Goal: Task Accomplishment & Management: Manage account settings

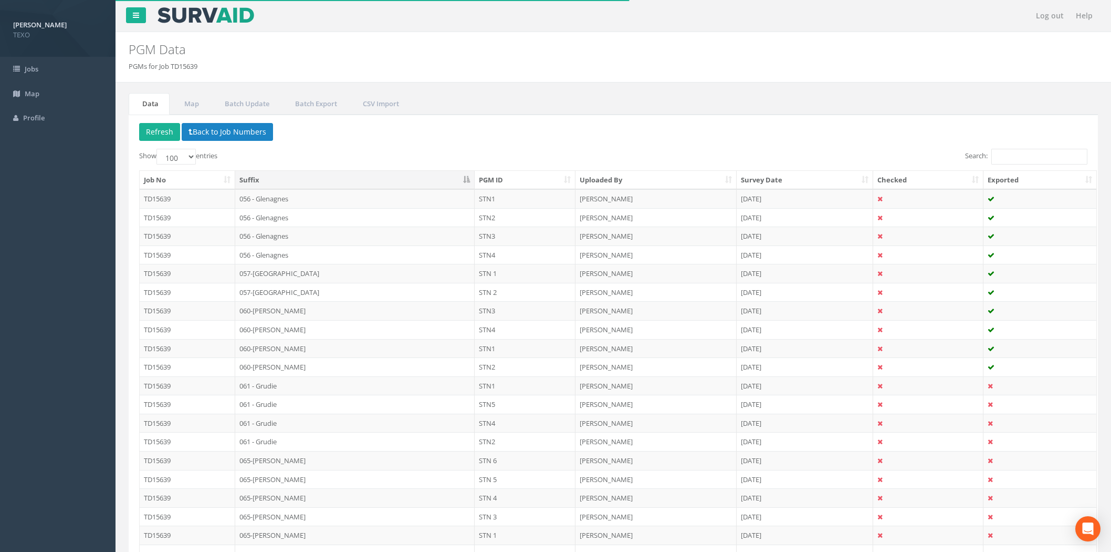
select select "100"
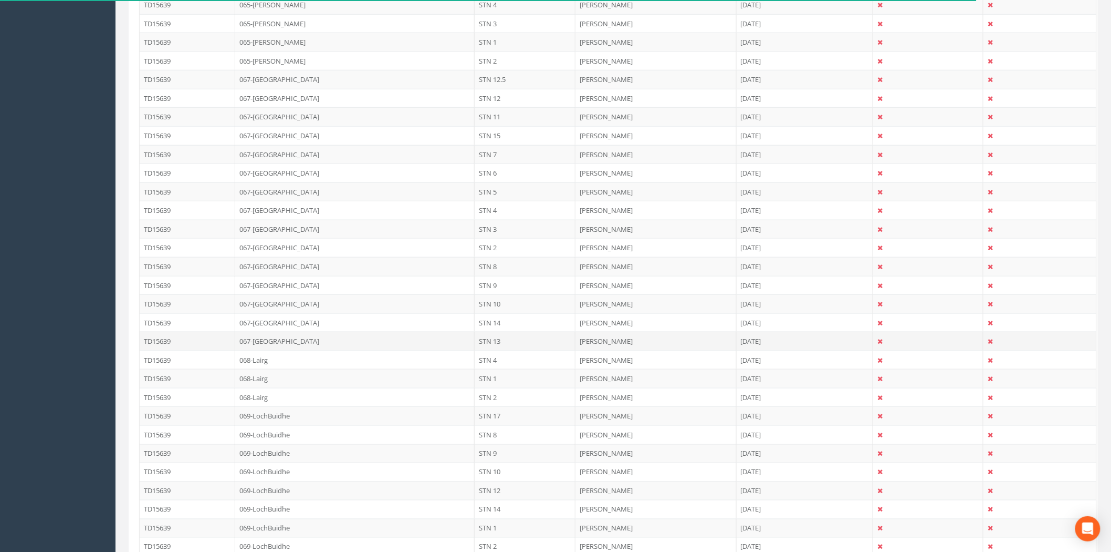
scroll to position [544, 0]
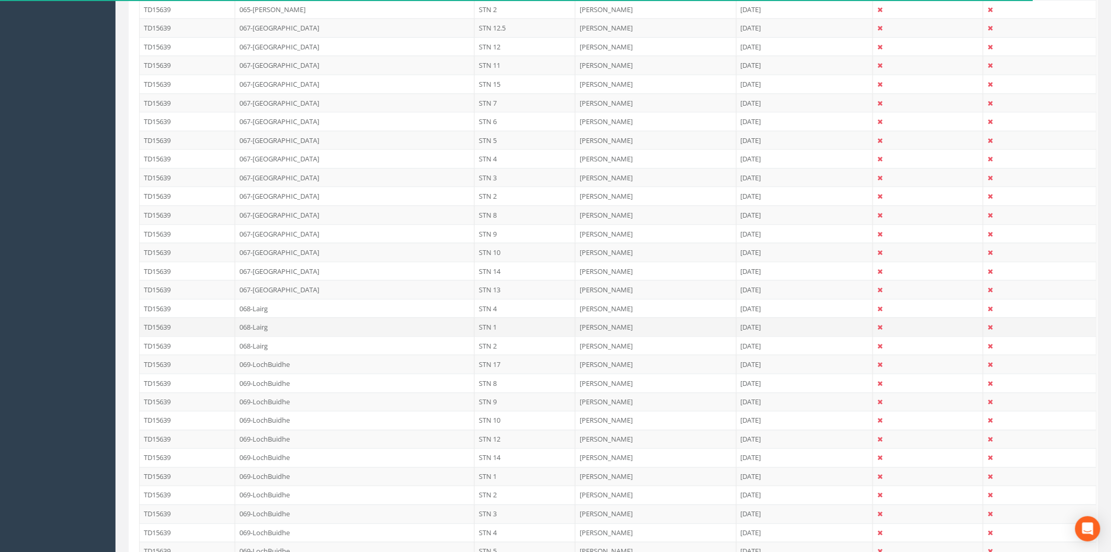
click at [326, 325] on td "068-Lairg" at bounding box center [355, 326] width 240 height 19
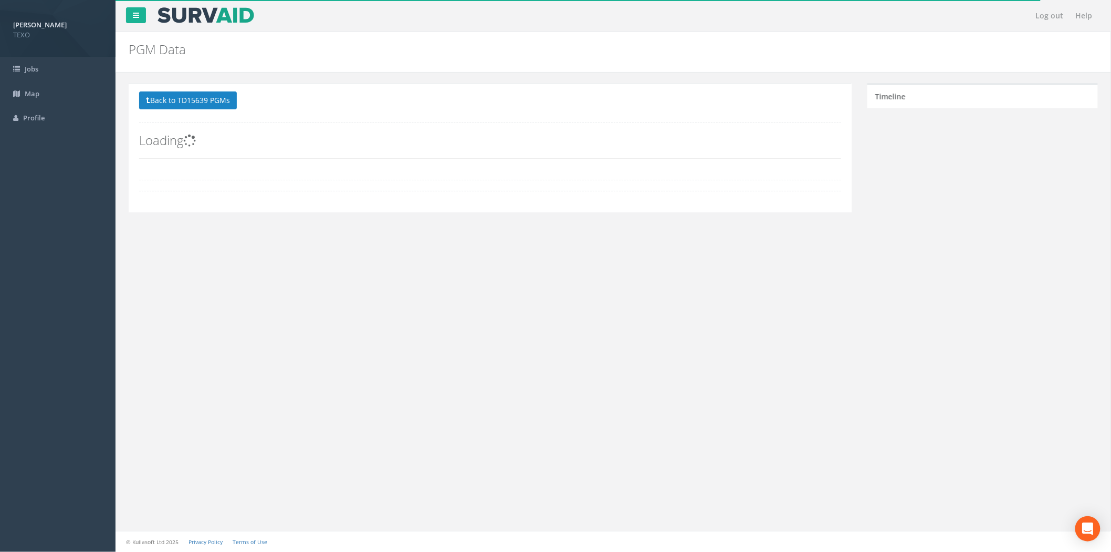
scroll to position [0, 0]
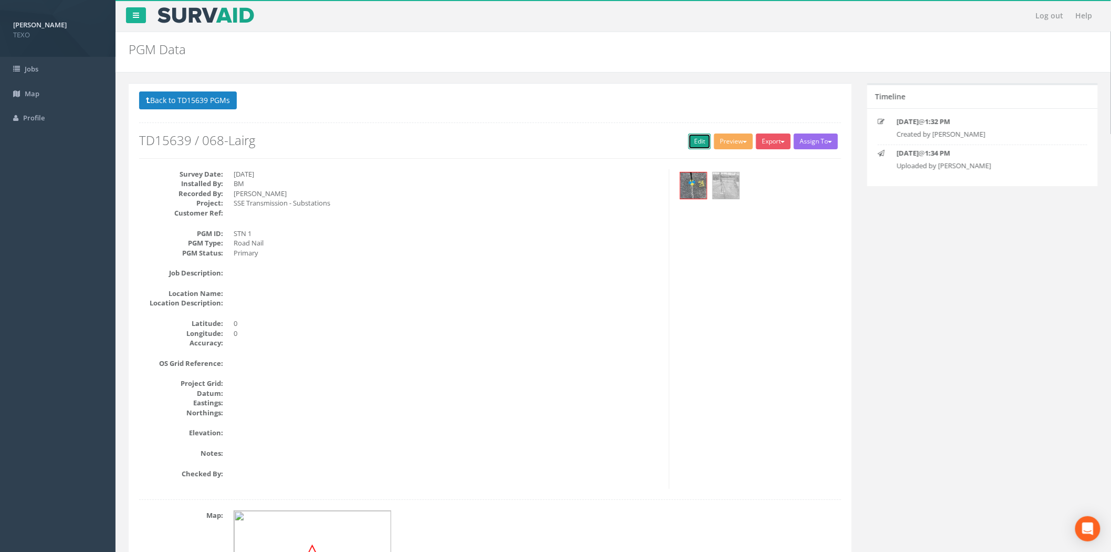
click at [702, 145] on link "Edit" at bounding box center [700, 141] width 23 height 16
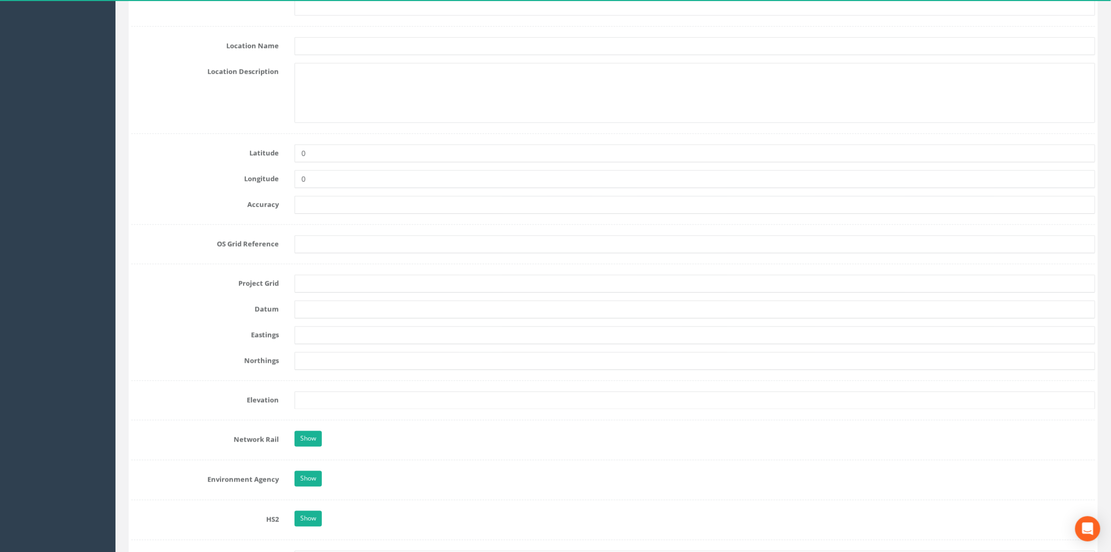
scroll to position [544, 0]
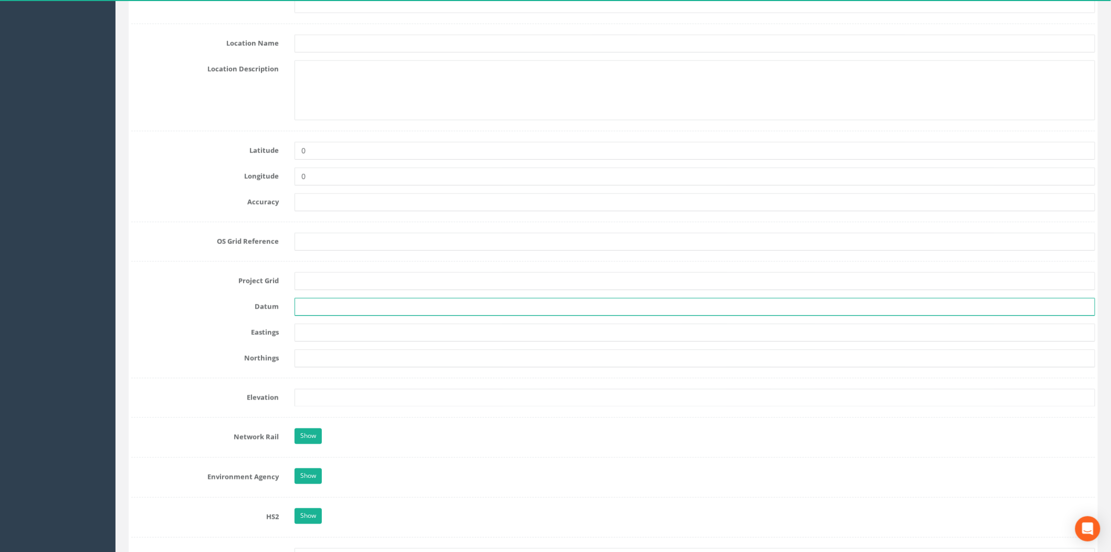
click at [319, 312] on input "text" at bounding box center [695, 307] width 801 height 18
type input "OSGB36"
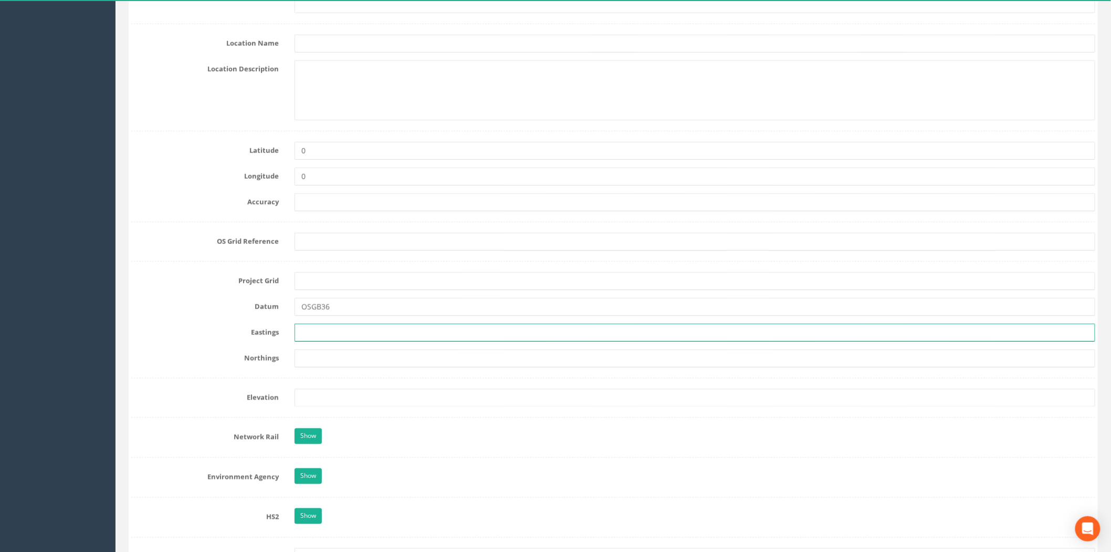
click at [331, 340] on input "text" at bounding box center [695, 333] width 801 height 18
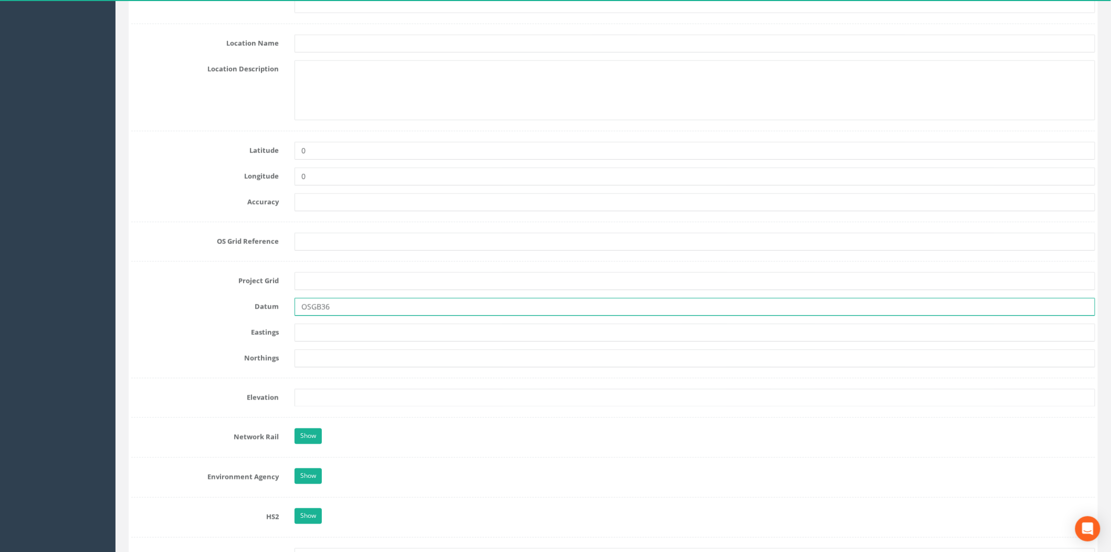
drag, startPoint x: 352, startPoint y: 301, endPoint x: 308, endPoint y: 305, distance: 43.8
click at [308, 305] on input "OSGB36" at bounding box center [695, 307] width 801 height 18
click at [308, 306] on input "OSGB36" at bounding box center [695, 307] width 801 height 18
click at [344, 309] on input "OSGB36" at bounding box center [695, 307] width 801 height 18
drag, startPoint x: 352, startPoint y: 307, endPoint x: 268, endPoint y: 306, distance: 84.1
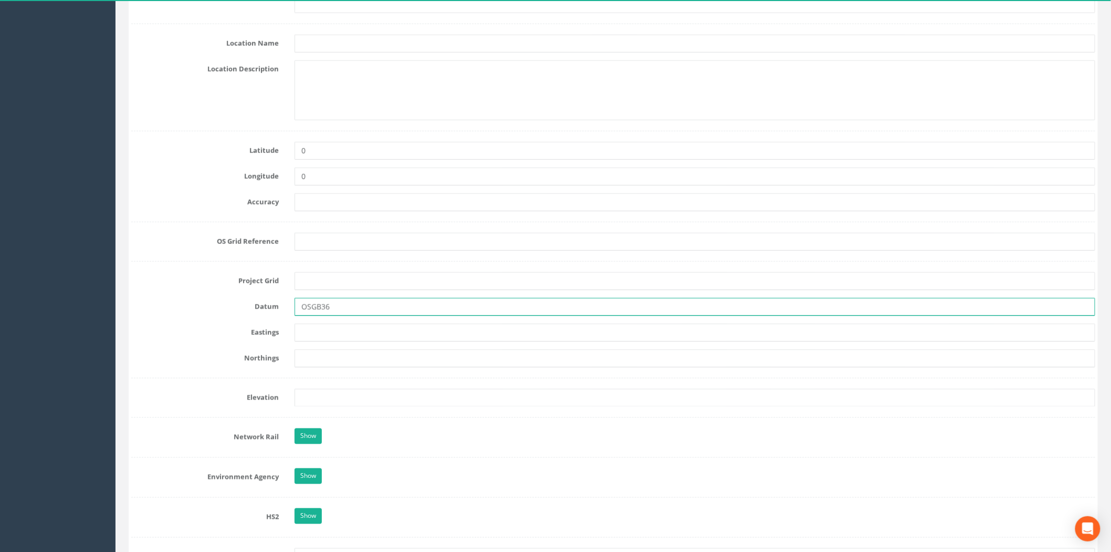
click at [268, 306] on div "Datum OSGB36" at bounding box center [613, 307] width 980 height 18
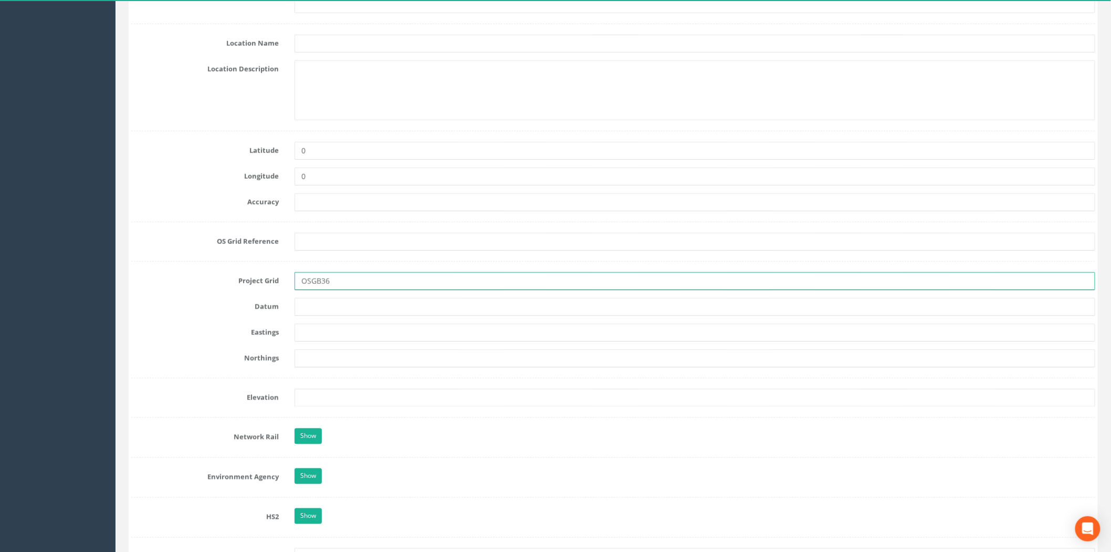
type input "OSGB36"
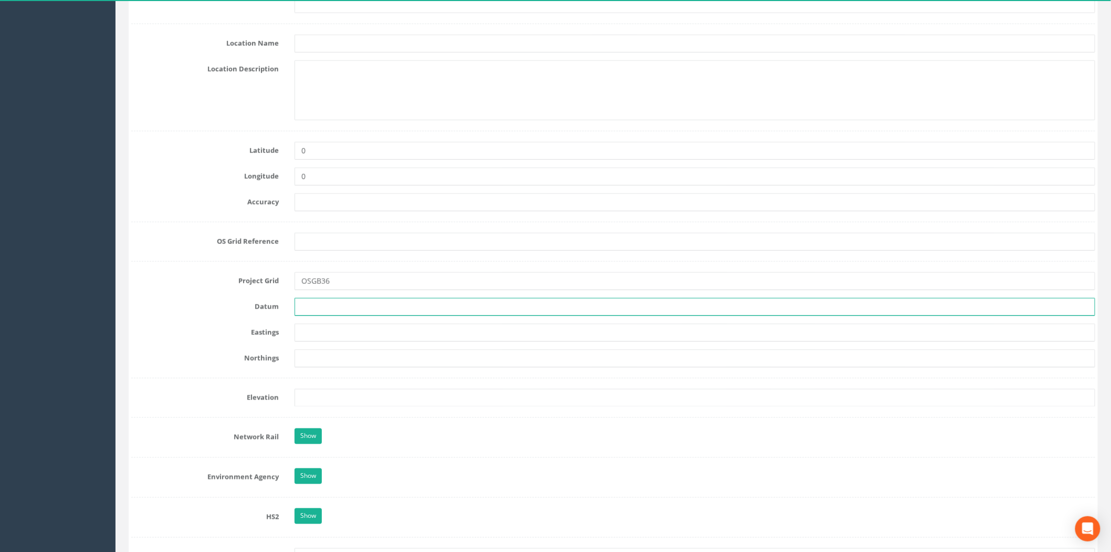
drag, startPoint x: 321, startPoint y: 305, endPoint x: 322, endPoint y: 316, distance: 11.0
click at [321, 305] on input "text" at bounding box center [695, 307] width 801 height 18
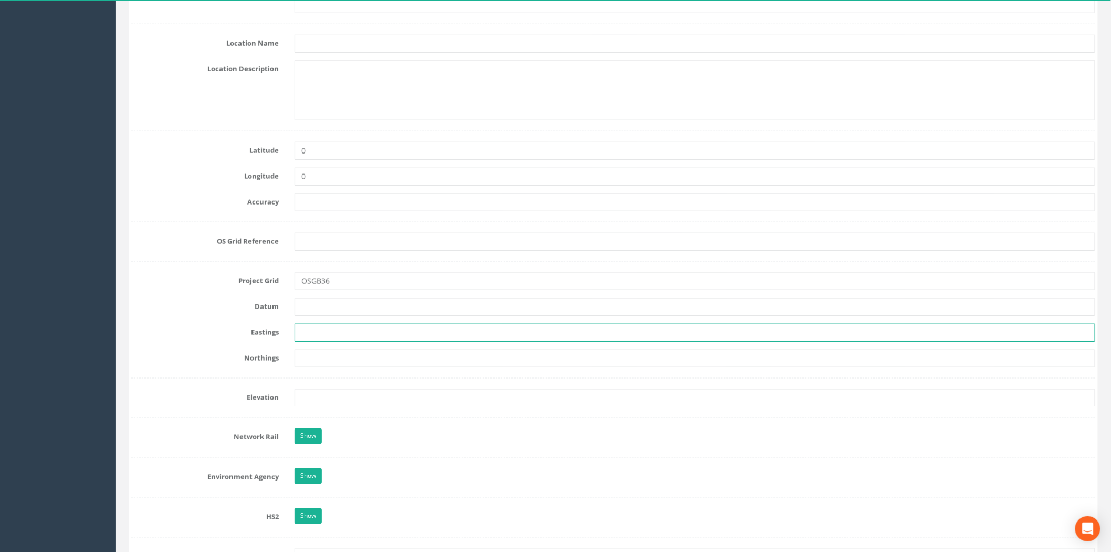
click at [316, 331] on input "text" at bounding box center [695, 333] width 801 height 18
click at [318, 328] on input "text" at bounding box center [695, 333] width 801 height 18
type input "258771.415"
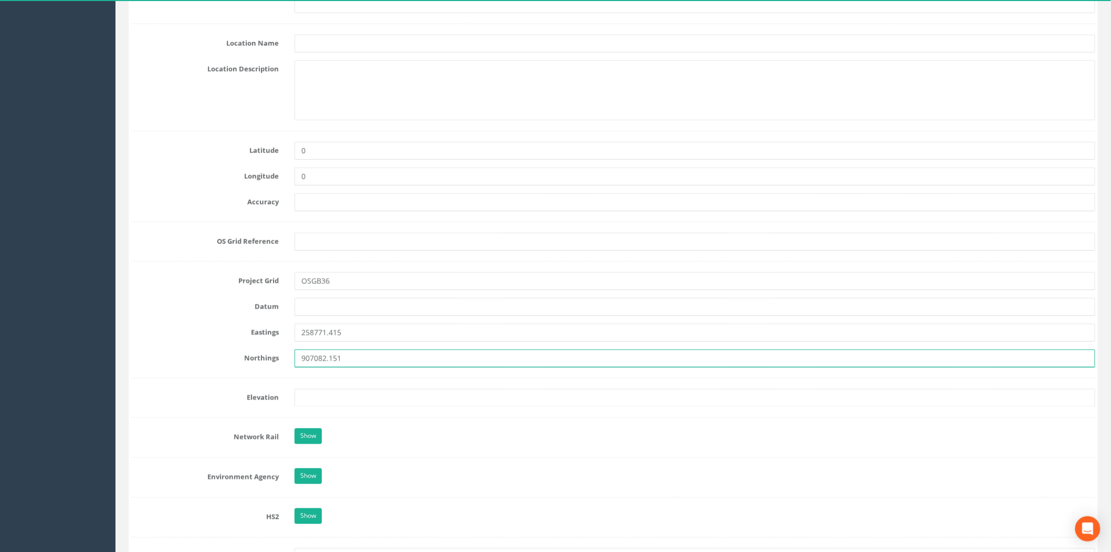
type input "907082.151"
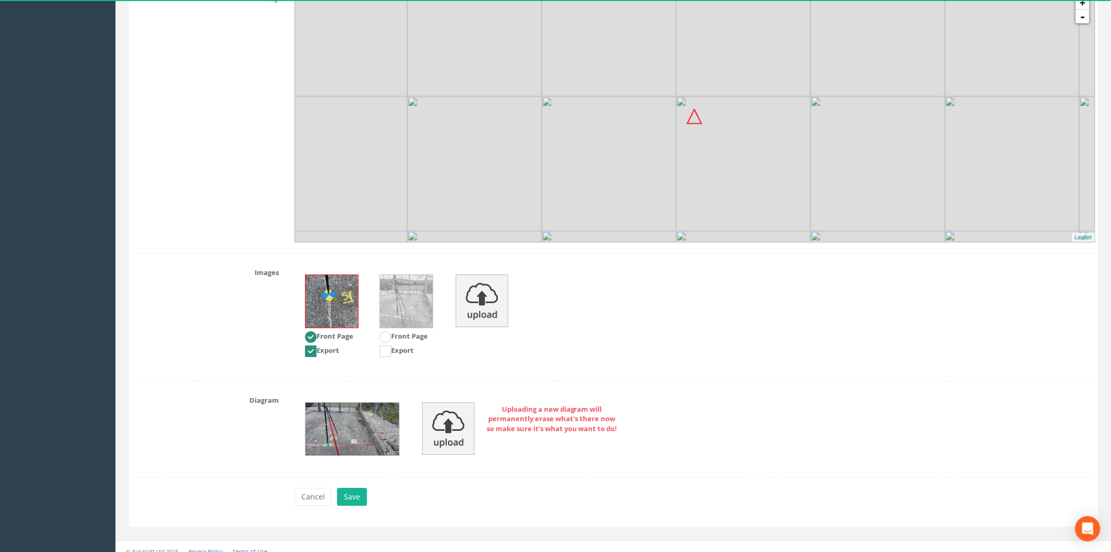
scroll to position [1234, 0]
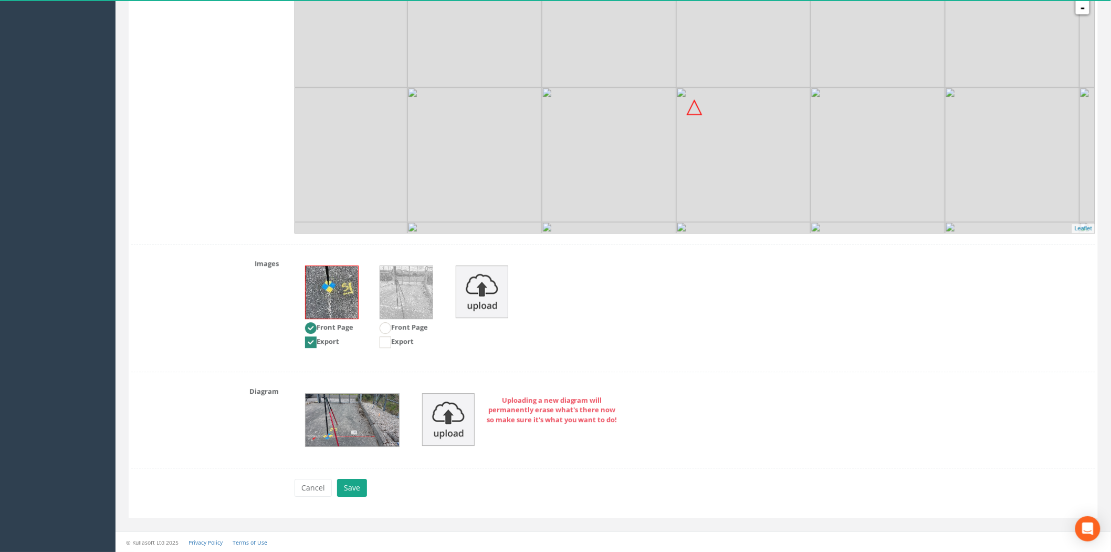
type input "134.310"
click at [351, 484] on button "Save" at bounding box center [352, 488] width 30 height 18
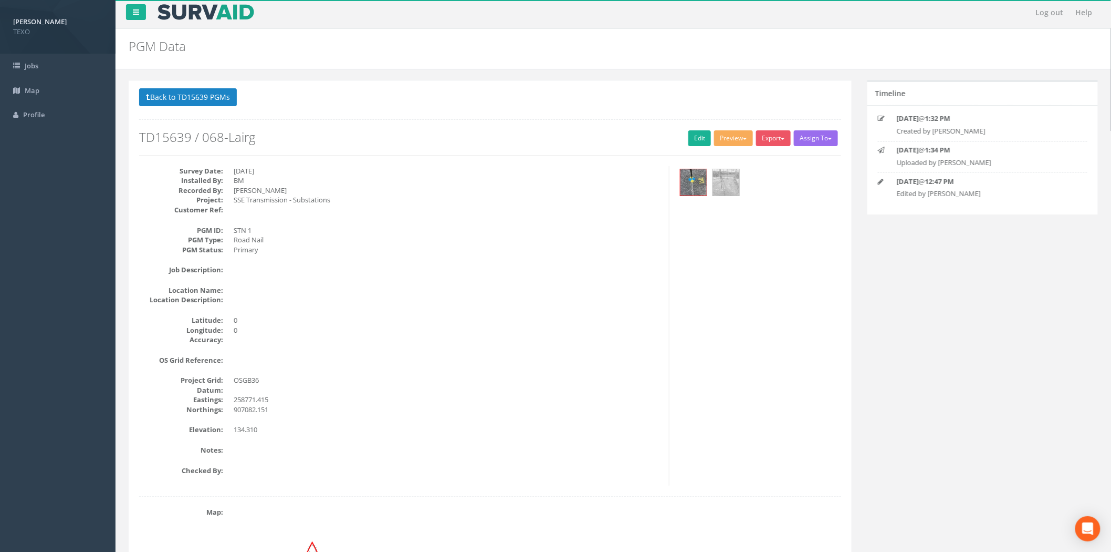
scroll to position [0, 0]
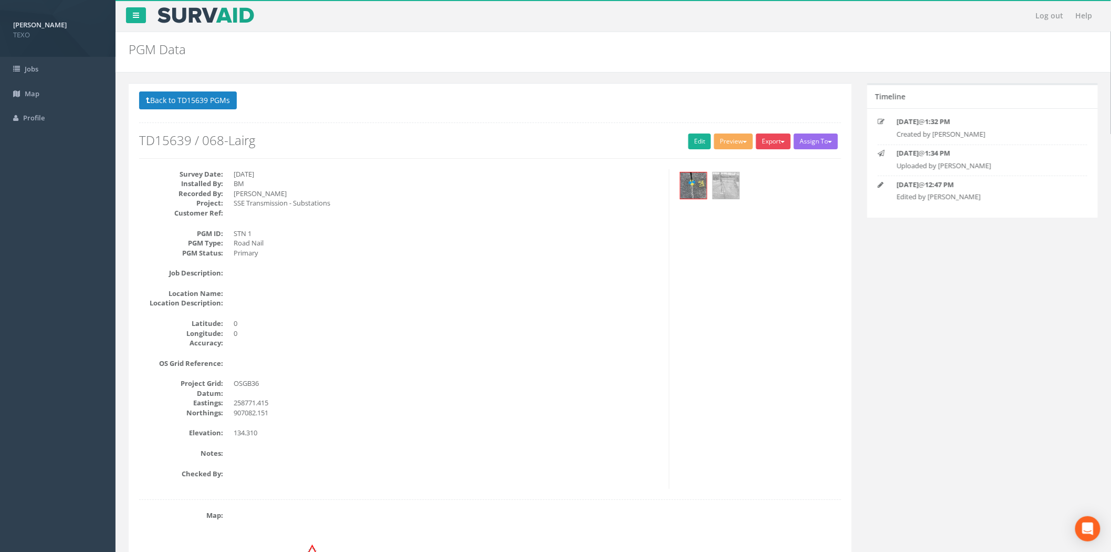
click at [773, 145] on button "Export" at bounding box center [773, 141] width 35 height 16
click at [749, 338] on link "SurvAid Generic Grid" at bounding box center [751, 336] width 82 height 16
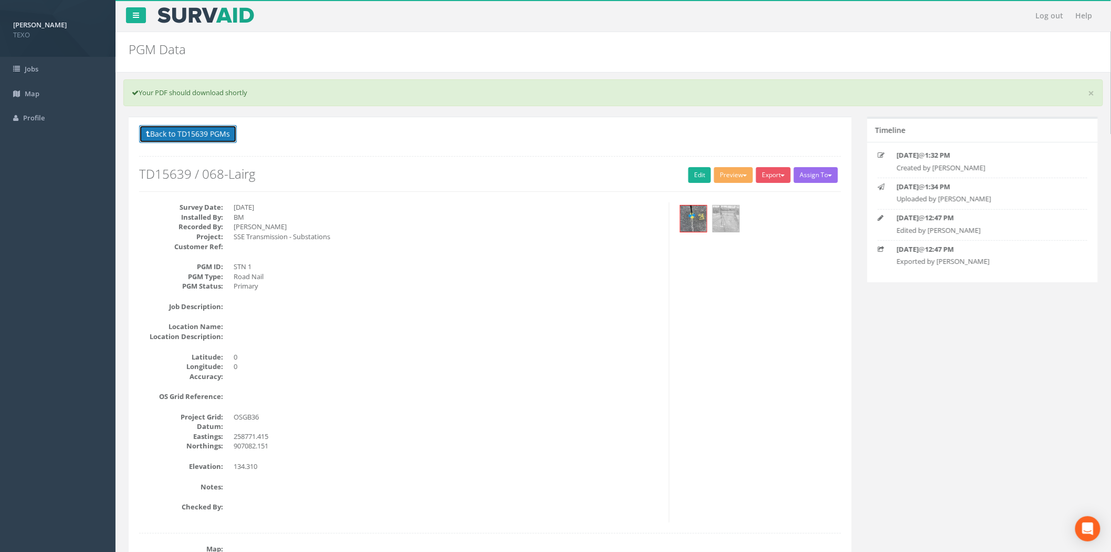
click at [163, 139] on button "Back to TD15639 PGMs" at bounding box center [188, 134] width 98 height 18
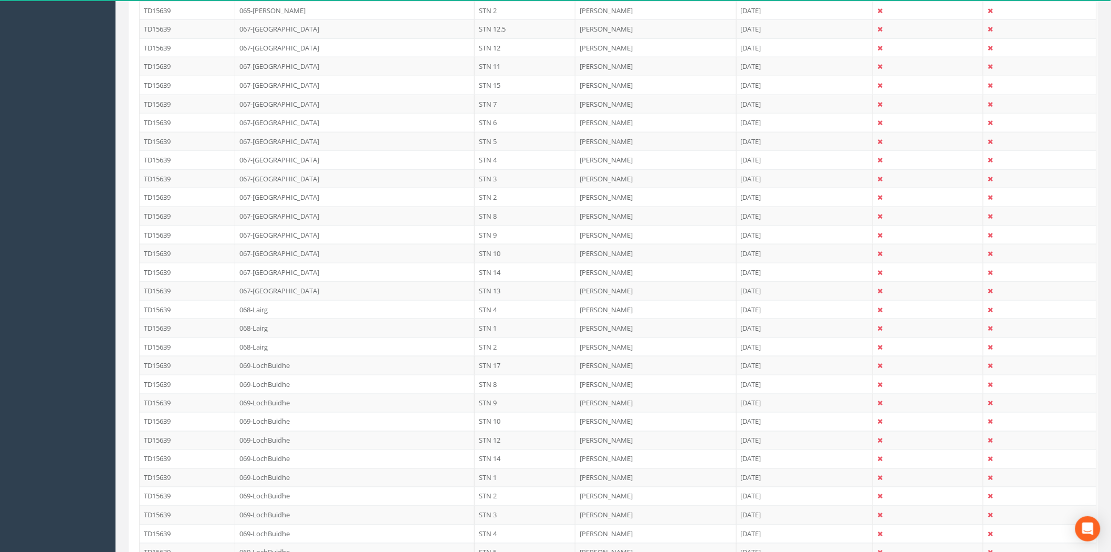
scroll to position [544, 0]
click at [303, 347] on td "068-Lairg" at bounding box center [355, 345] width 240 height 19
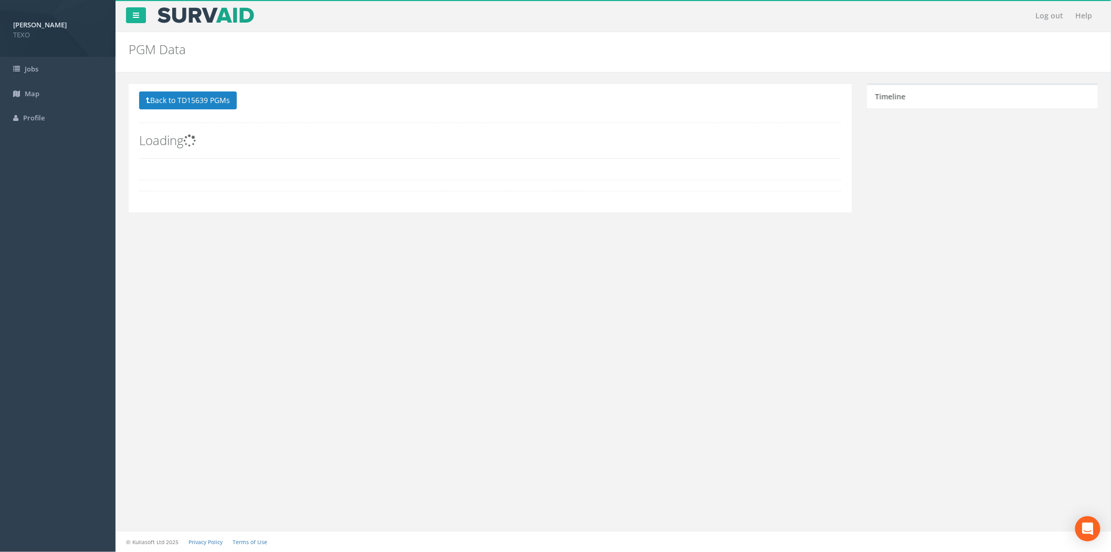
scroll to position [0, 0]
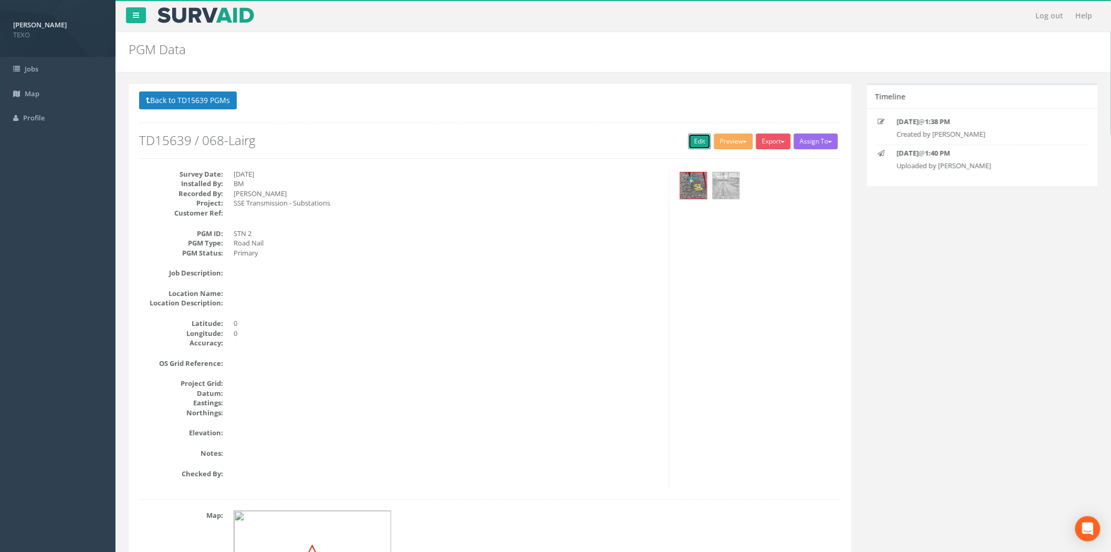
click at [703, 142] on link "Edit" at bounding box center [700, 141] width 23 height 16
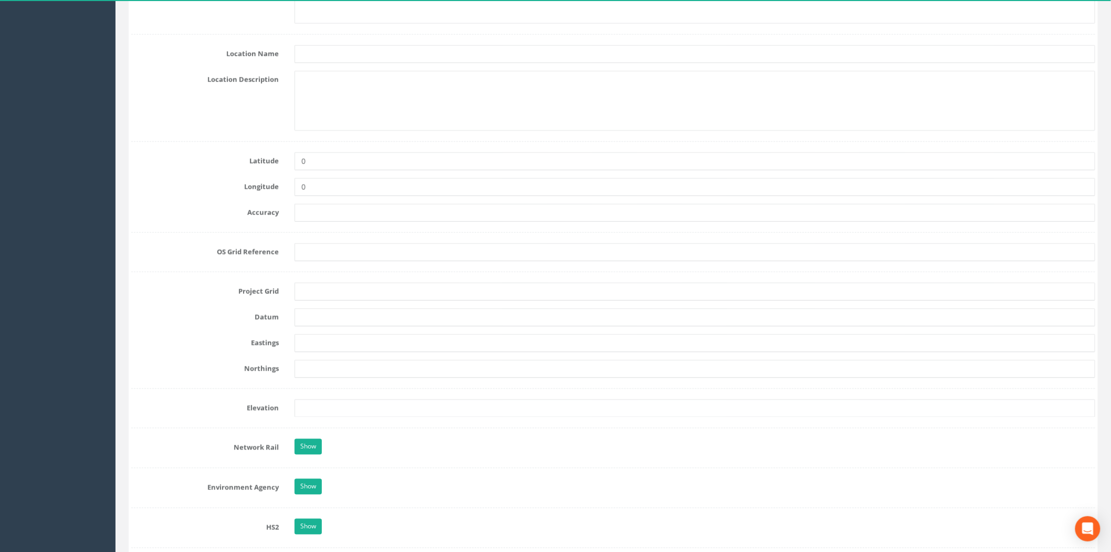
scroll to position [544, 0]
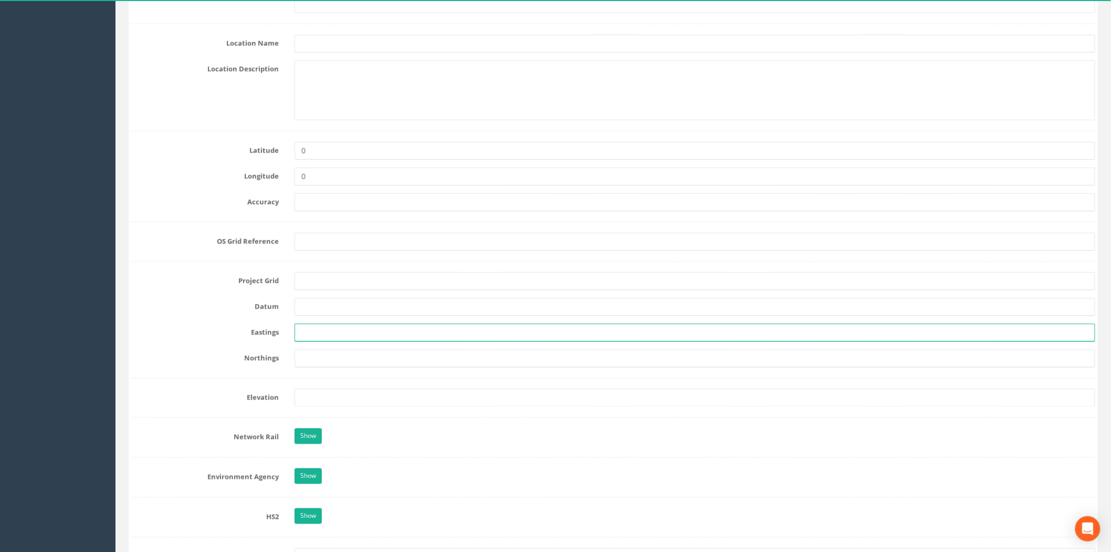
click at [309, 340] on input "text" at bounding box center [695, 333] width 801 height 18
type input "907099.228"
drag, startPoint x: 348, startPoint y: 339, endPoint x: 281, endPoint y: 339, distance: 67.2
click at [281, 339] on div "Eastings 907099.228" at bounding box center [613, 333] width 980 height 18
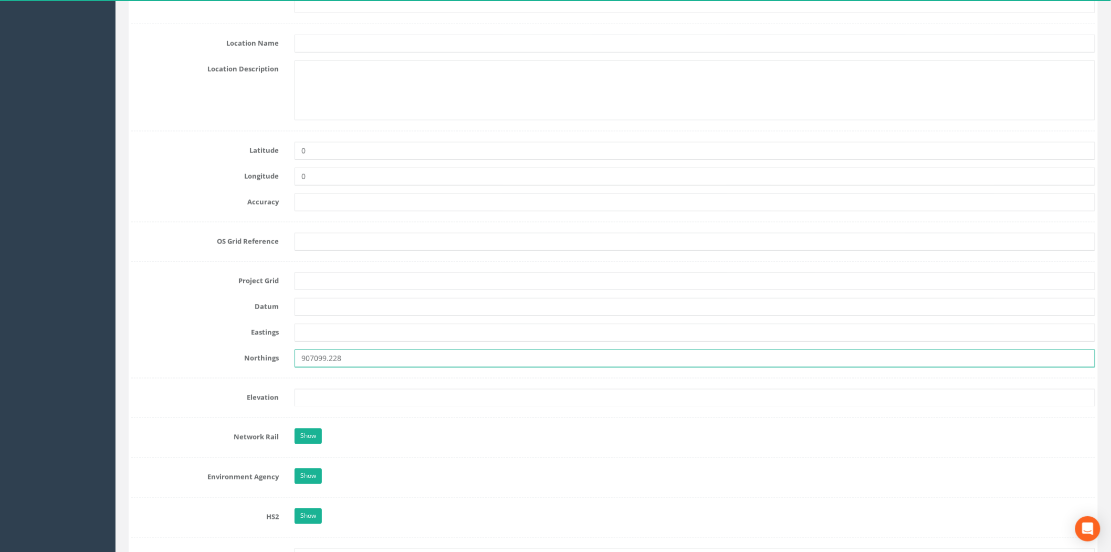
type input "907099.228"
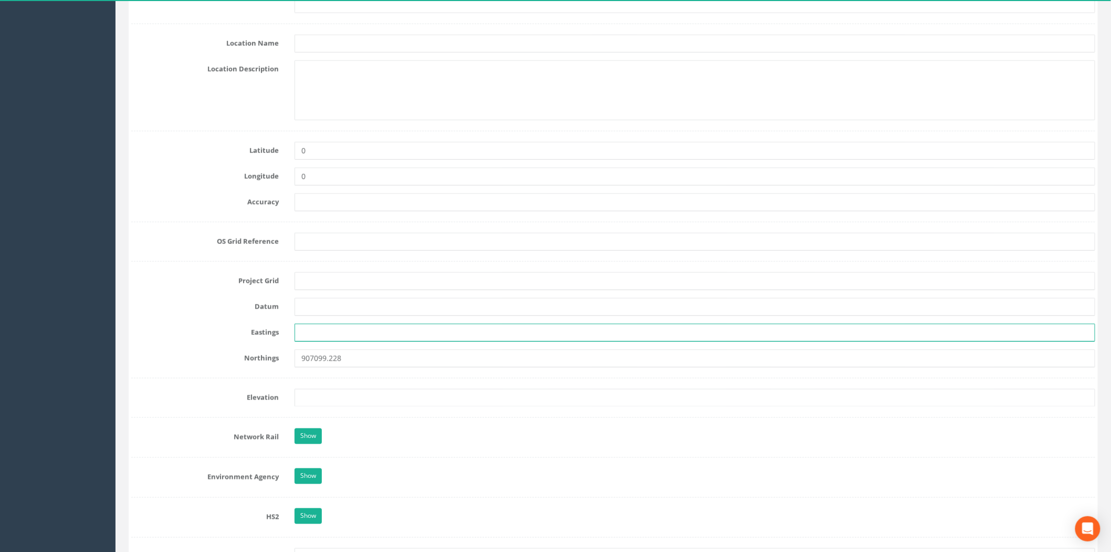
click at [319, 341] on input "text" at bounding box center [695, 333] width 801 height 18
type input "258753.790"
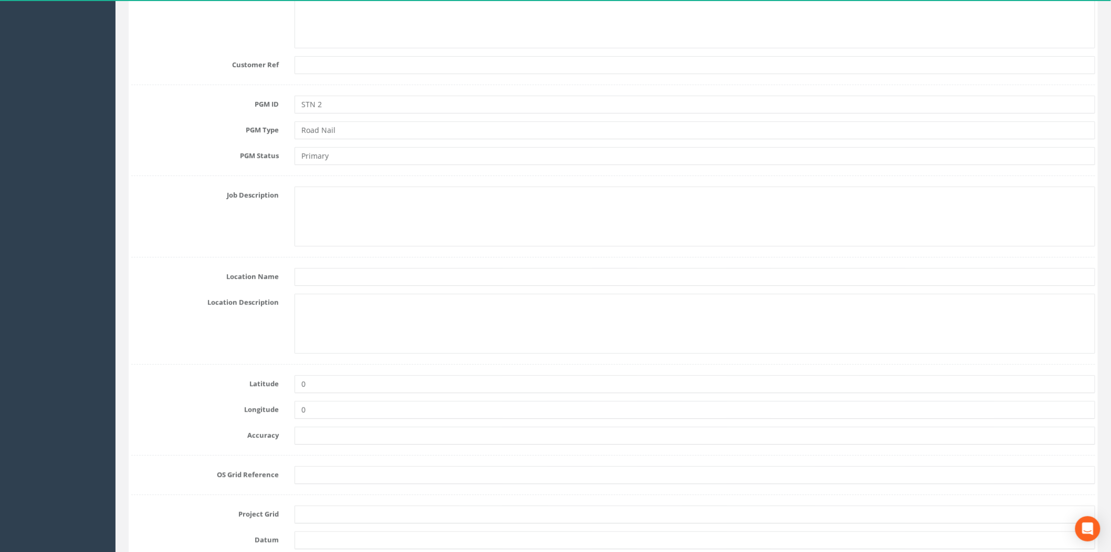
scroll to position [0, 0]
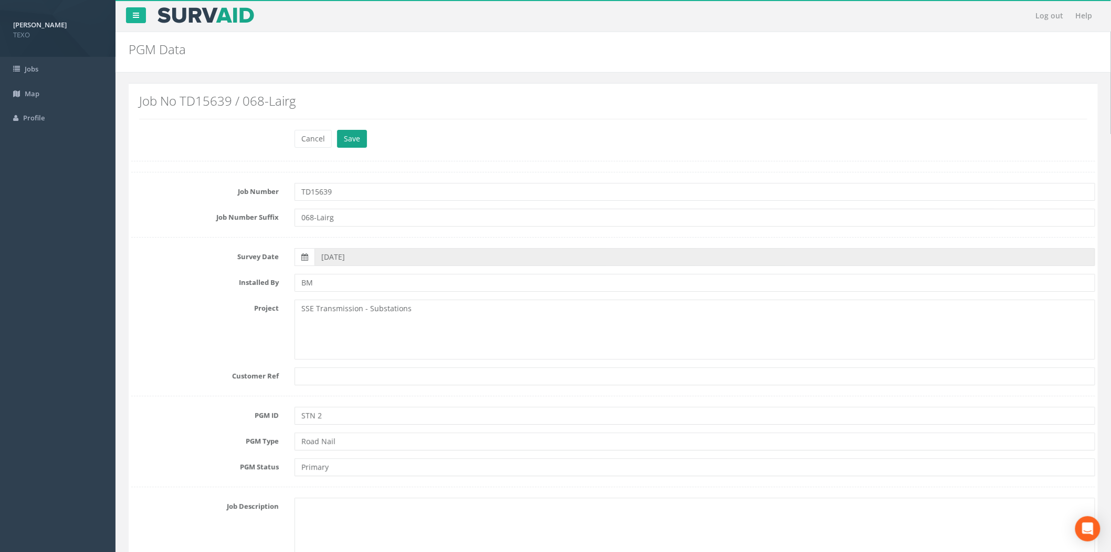
type input "135.054"
click at [361, 145] on button "Save" at bounding box center [352, 139] width 30 height 18
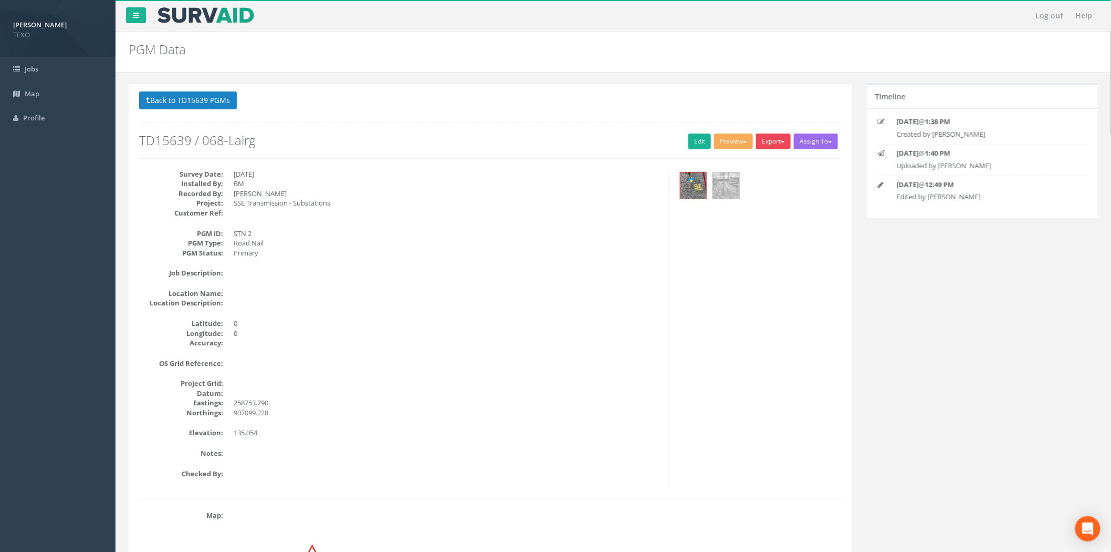
click at [775, 145] on button "Export" at bounding box center [773, 141] width 35 height 16
click at [762, 336] on link "SurvAid Generic Grid" at bounding box center [751, 336] width 82 height 16
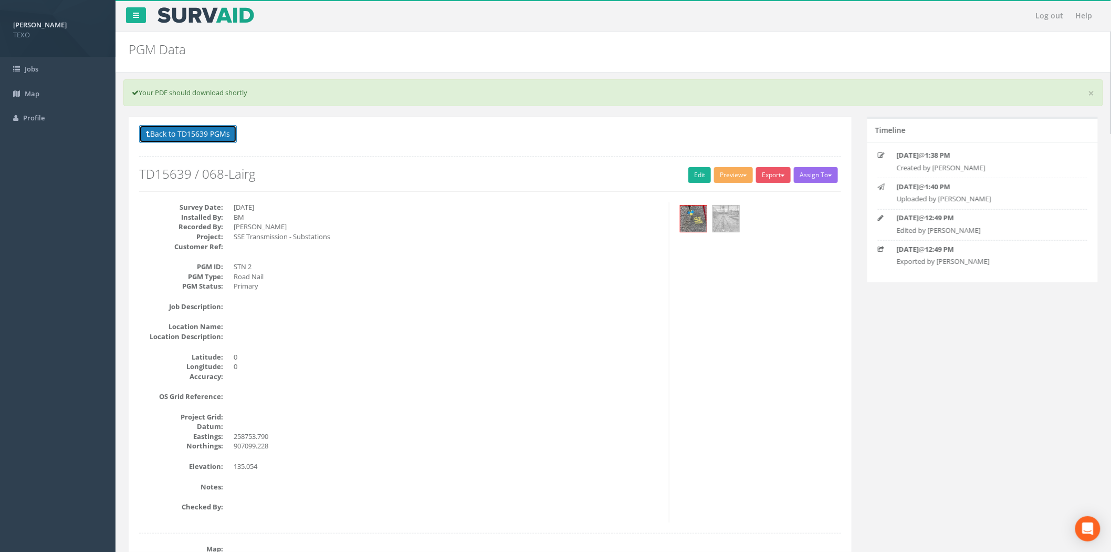
click at [191, 139] on button "Back to TD15639 PGMs" at bounding box center [188, 134] width 98 height 18
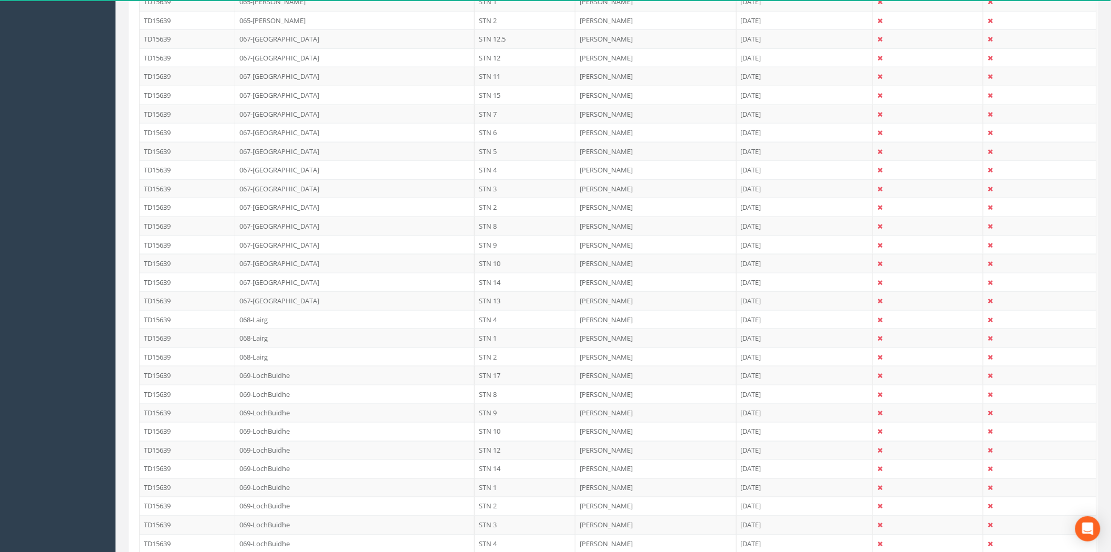
scroll to position [544, 0]
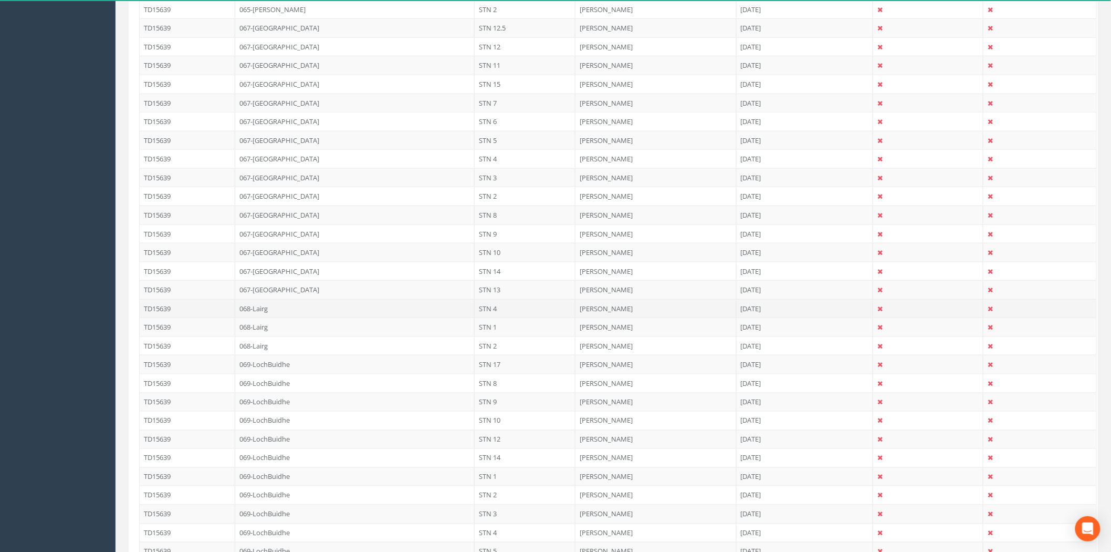
click at [331, 313] on td "068-Lairg" at bounding box center [355, 308] width 240 height 19
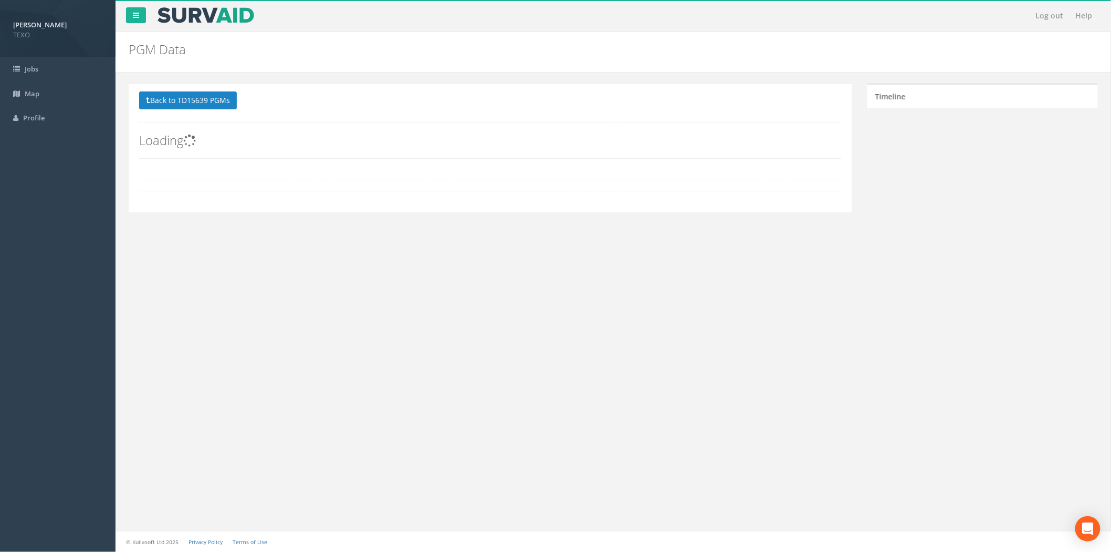
scroll to position [0, 0]
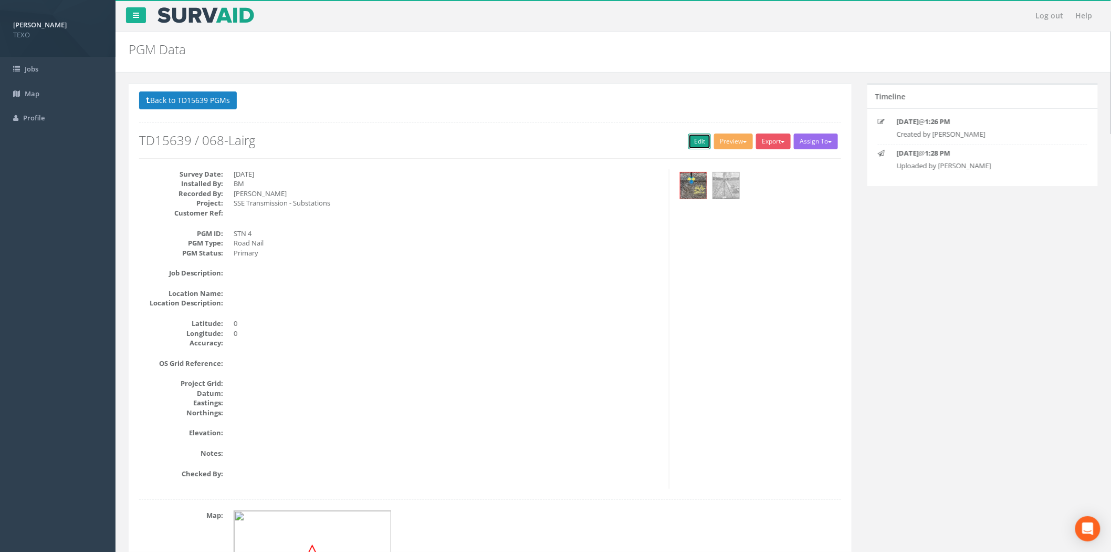
click at [690, 144] on link "Edit" at bounding box center [700, 141] width 23 height 16
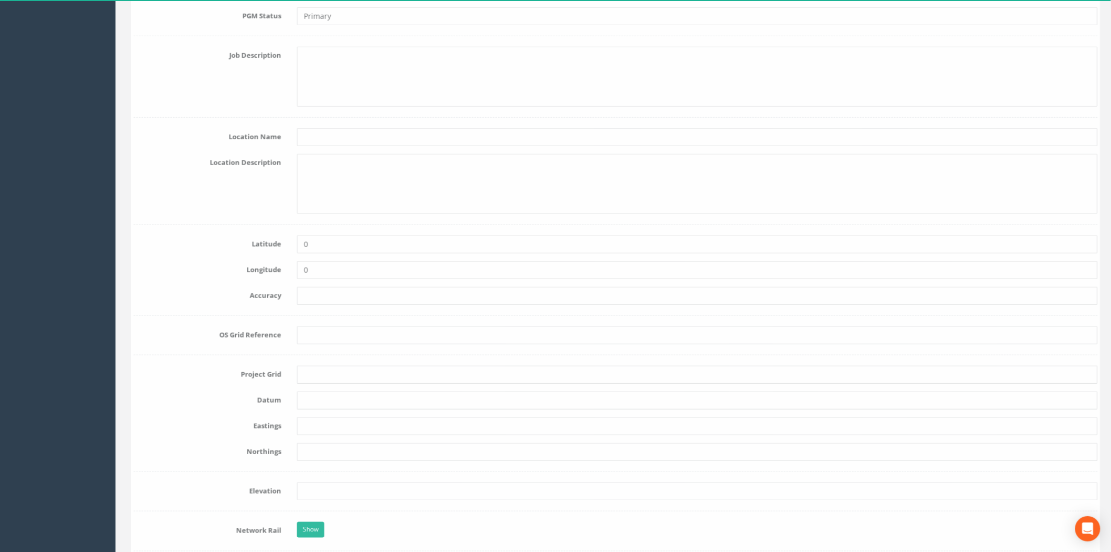
scroll to position [466, 0]
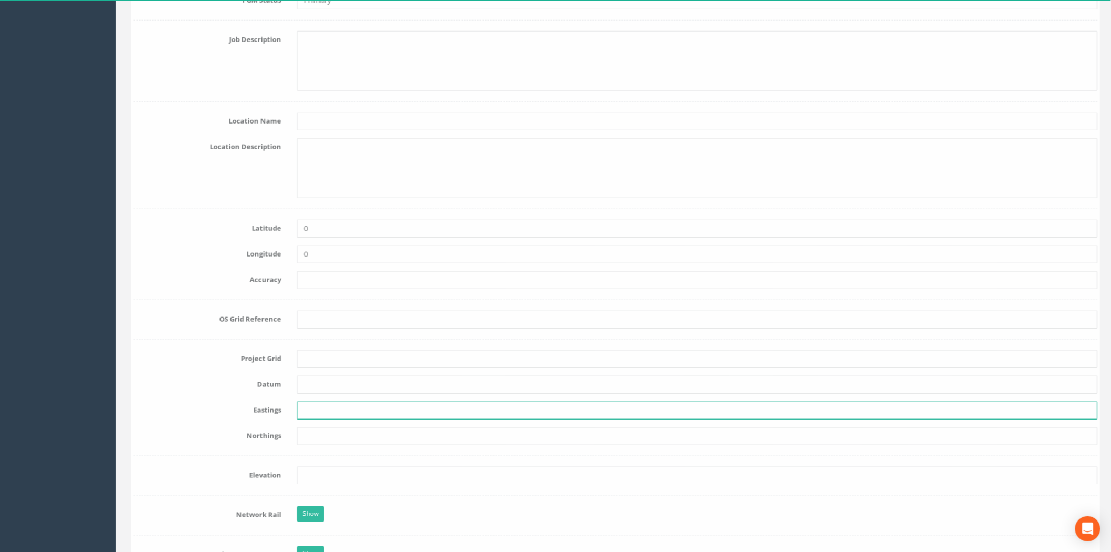
click at [307, 413] on input "text" at bounding box center [695, 410] width 801 height 18
click at [303, 416] on input "text" at bounding box center [695, 410] width 801 height 18
paste input "258790.643"
type input "258790.643"
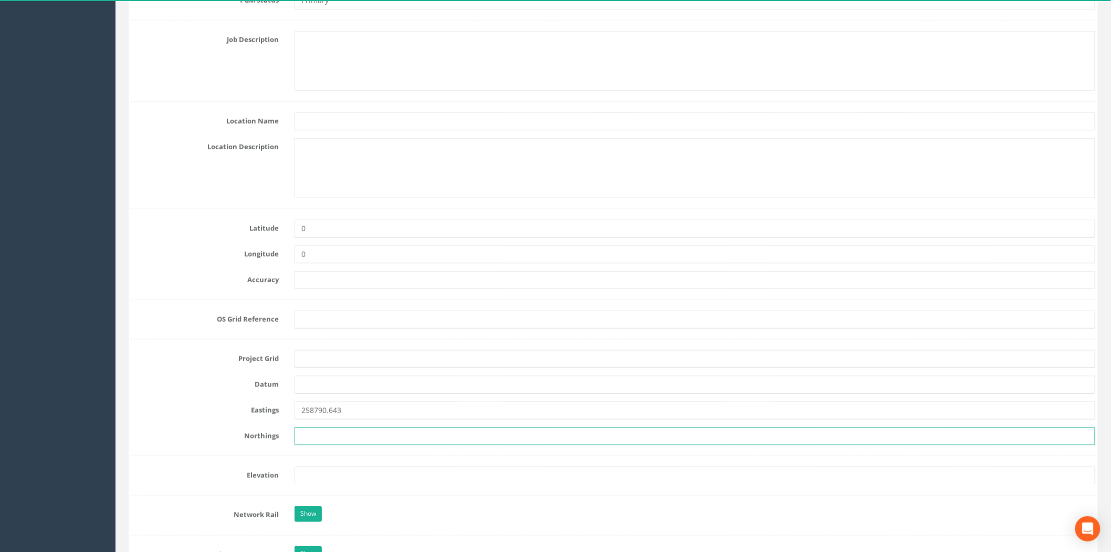
click at [303, 432] on input "text" at bounding box center [695, 436] width 801 height 18
paste input "907101.388"
type input "907101.388"
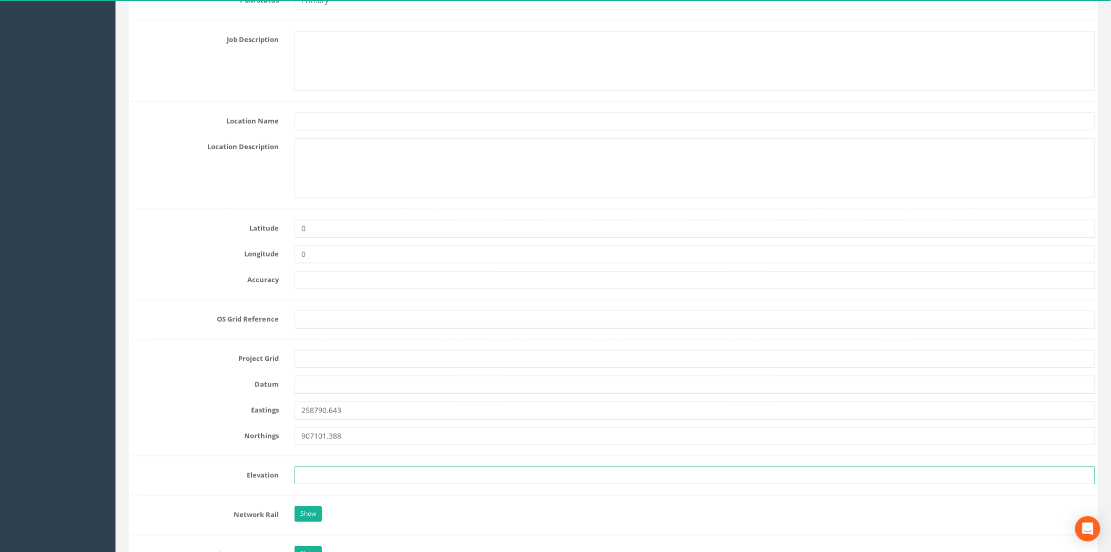
click at [319, 472] on input "text" at bounding box center [695, 475] width 801 height 18
paste input "134.410"
type input "134.410"
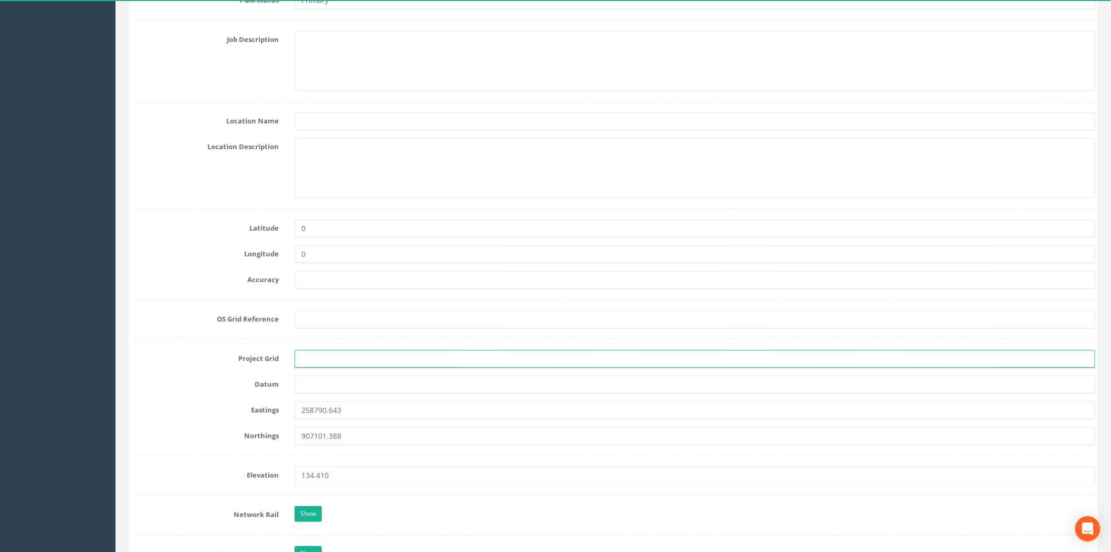
click at [303, 367] on input "text" at bounding box center [695, 359] width 801 height 18
type input "OSGB"
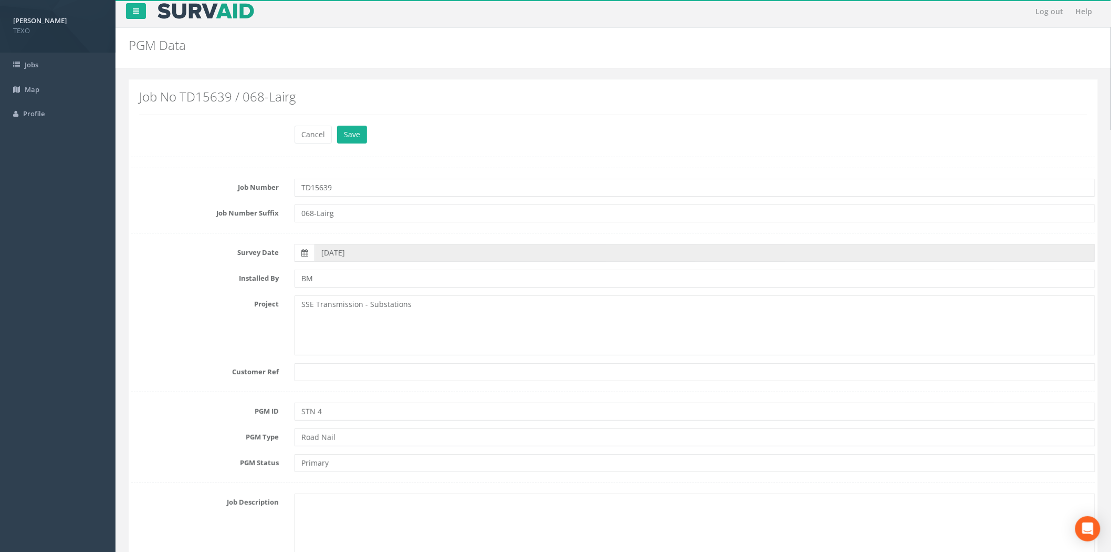
scroll to position [0, 0]
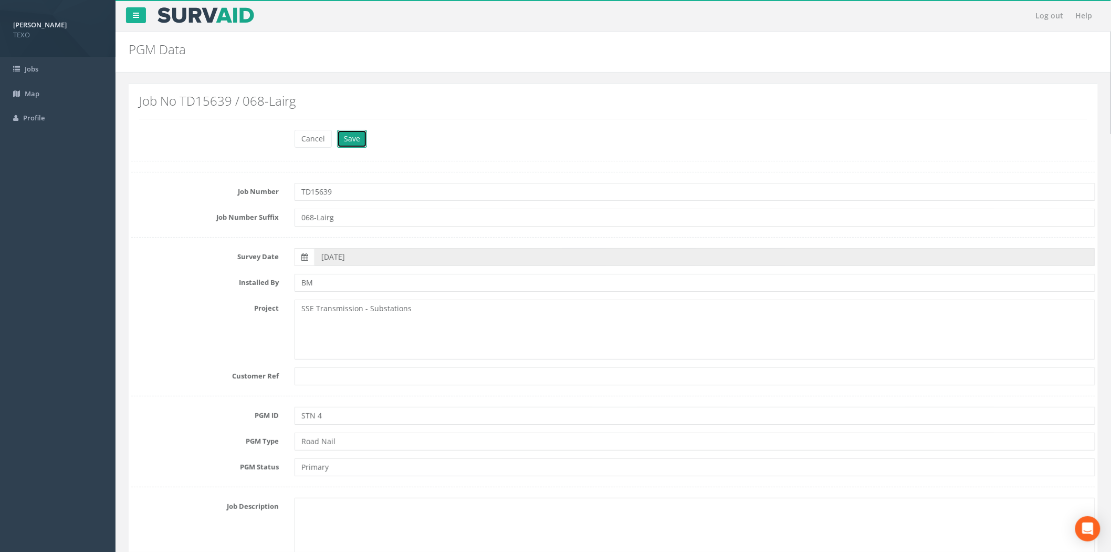
click at [350, 144] on button "Save" at bounding box center [352, 139] width 30 height 18
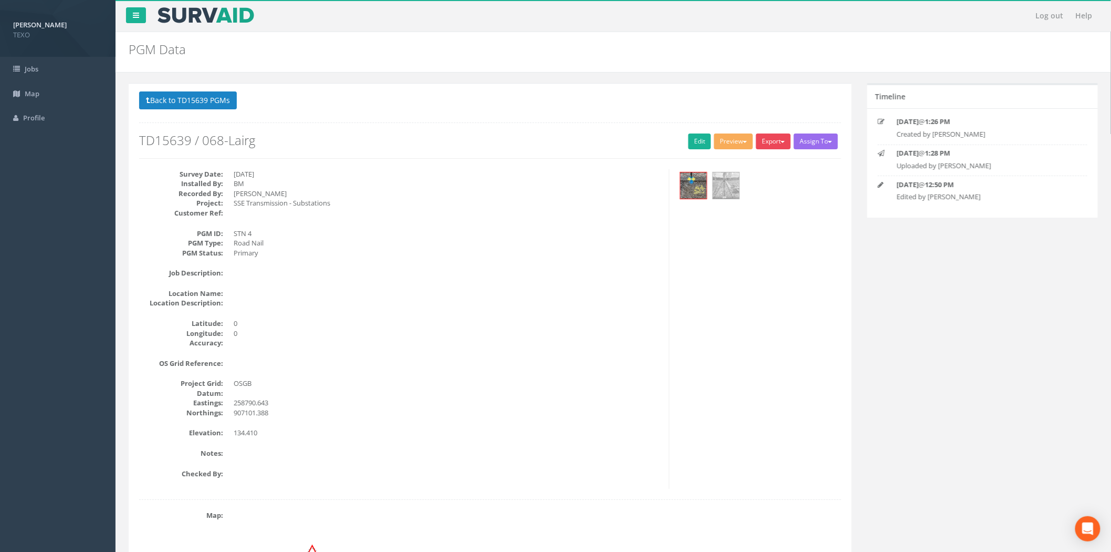
click at [768, 143] on button "Export" at bounding box center [773, 141] width 35 height 16
click at [751, 337] on link "SurvAid Generic Grid" at bounding box center [751, 336] width 82 height 16
